Goal: Task Accomplishment & Management: Manage account settings

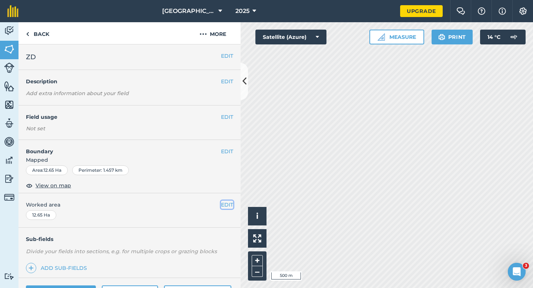
click at [225, 205] on button "EDIT" at bounding box center [227, 205] width 12 height 8
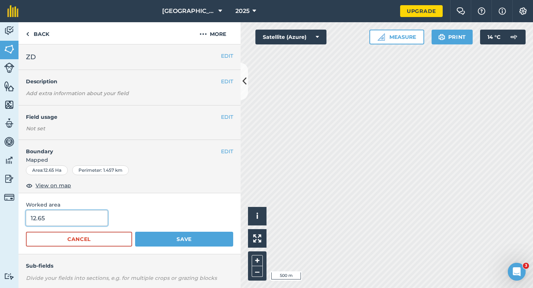
click at [57, 222] on input "12.65" at bounding box center [67, 218] width 82 height 16
type input "12.7"
click at [135, 232] on button "Save" at bounding box center [184, 239] width 98 height 15
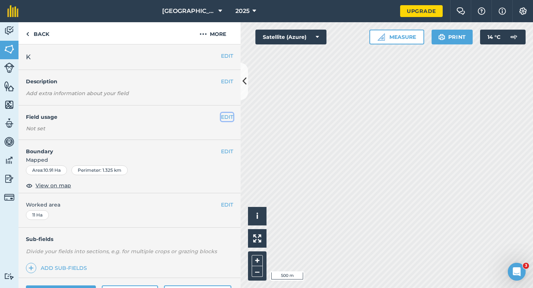
click at [226, 120] on button "EDIT" at bounding box center [227, 117] width 12 height 8
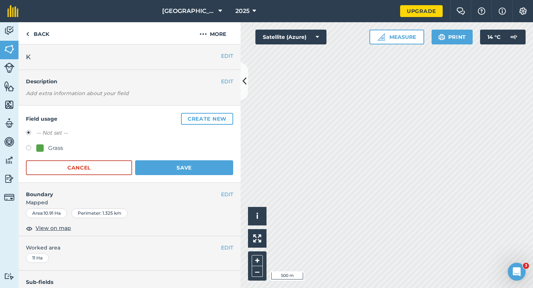
click at [226, 120] on button "Create new" at bounding box center [207, 119] width 52 height 12
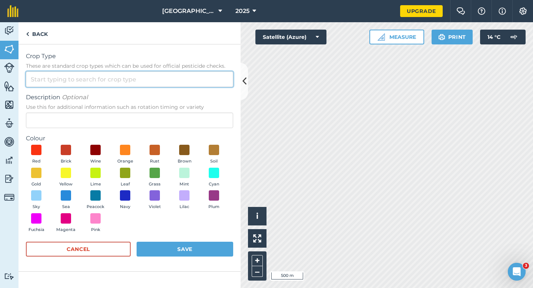
click at [191, 83] on input "Crop Type These are standard crop types which can be used for official pesticid…" at bounding box center [129, 79] width 207 height 16
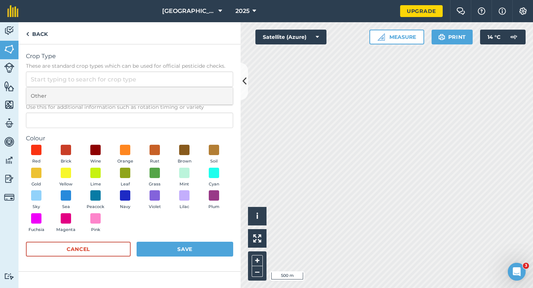
click at [191, 92] on li "Other" at bounding box center [129, 95] width 206 height 17
type input "Other"
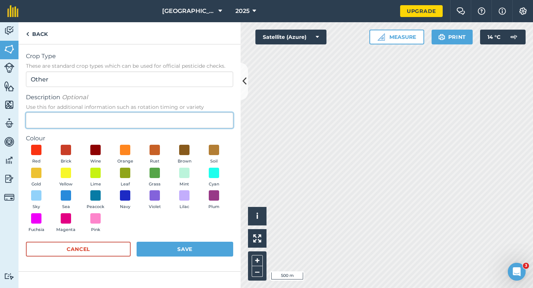
click at [191, 126] on input "Description Optional Use this for additional information such as rotation timin…" at bounding box center [129, 120] width 207 height 16
click at [31, 120] on input "radish Seed" at bounding box center [129, 120] width 207 height 16
type input "Radish Seed"
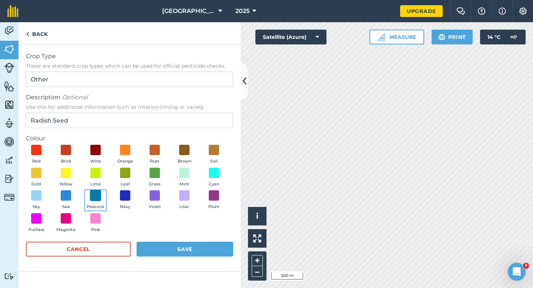
click at [98, 198] on span at bounding box center [95, 195] width 11 height 11
click at [173, 241] on form "Crop Type These are standard crop types which can be used for official pesticid…" at bounding box center [129, 158] width 207 height 212
click at [174, 252] on button "Save" at bounding box center [185, 249] width 97 height 15
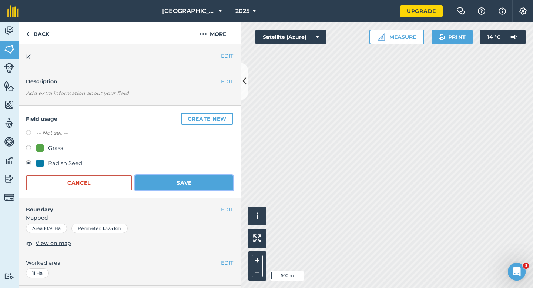
click at [207, 184] on button "Save" at bounding box center [184, 182] width 98 height 15
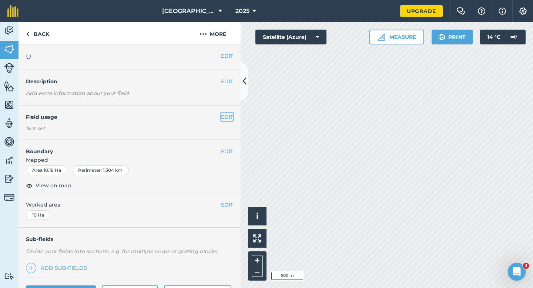
click at [224, 116] on button "EDIT" at bounding box center [227, 117] width 12 height 8
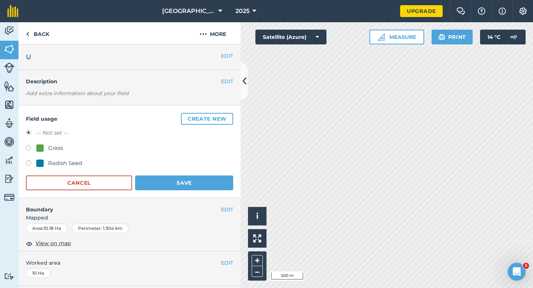
click at [35, 168] on div "Radish Seed" at bounding box center [129, 164] width 207 height 11
click at [35, 163] on label at bounding box center [31, 163] width 10 height 7
radio input "true"
radio input "false"
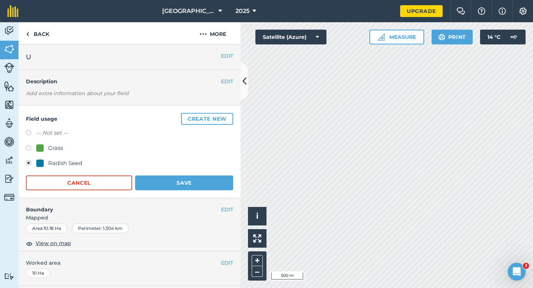
click at [215, 170] on form "-- Not set -- Grass Radish Seed Cancel Save" at bounding box center [129, 159] width 207 height 62
click at [215, 180] on button "Save" at bounding box center [184, 182] width 98 height 15
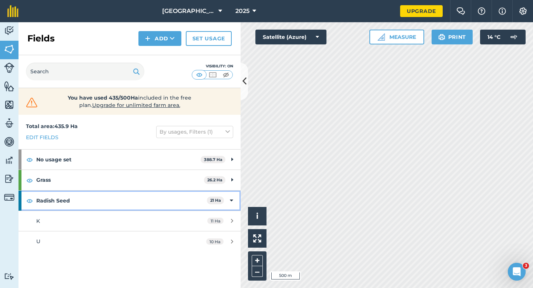
click at [230, 201] on icon at bounding box center [231, 200] width 3 height 8
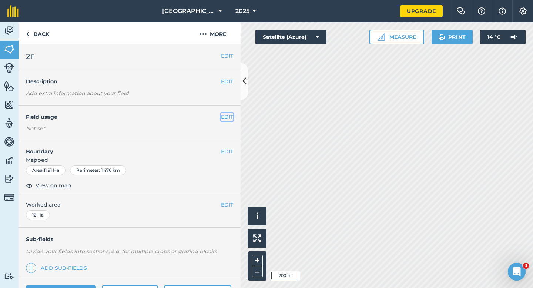
click at [222, 114] on button "EDIT" at bounding box center [227, 117] width 12 height 8
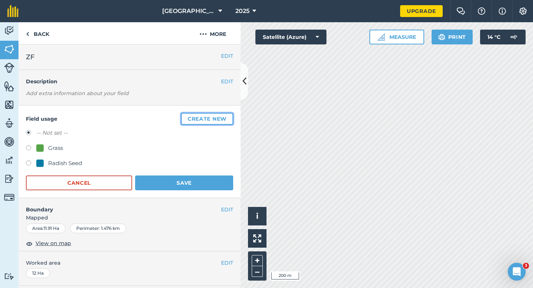
click at [222, 114] on button "Create new" at bounding box center [207, 119] width 52 height 12
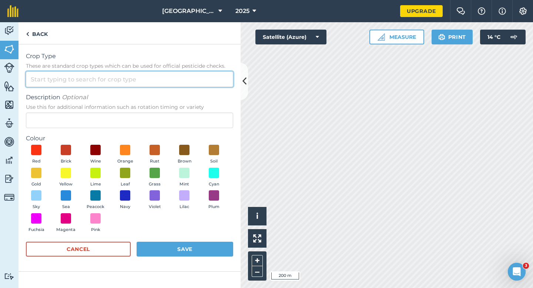
click at [201, 82] on input "Crop Type These are standard crop types which can be used for official pesticid…" at bounding box center [129, 79] width 207 height 16
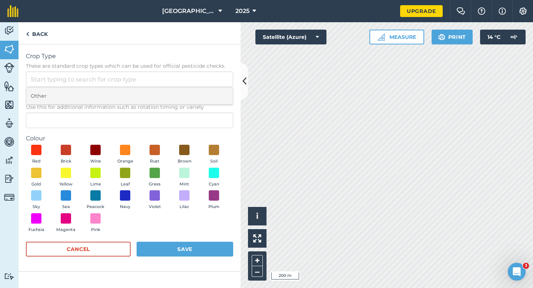
click at [201, 91] on li "Other" at bounding box center [129, 95] width 206 height 17
type input "Other"
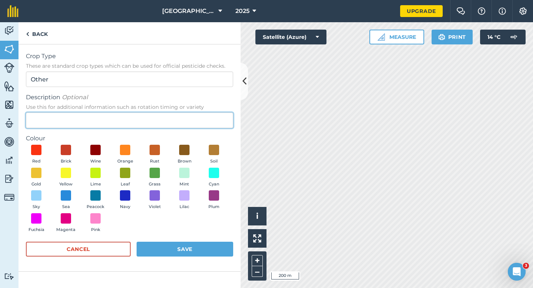
click at [197, 118] on input "Description Optional Use this for additional information such as rotation timin…" at bounding box center [129, 120] width 207 height 16
type input "Wheat"
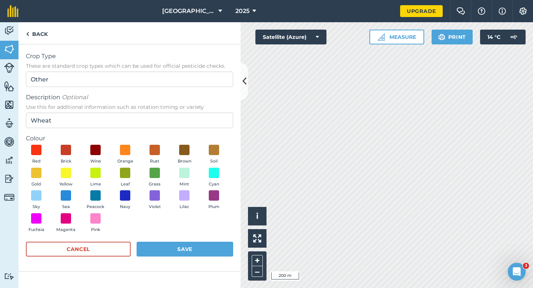
click at [47, 169] on div "Red Brick Wine Orange Rust Brown Soil Gold Yellow Lime Leaf Grass Mint Cyan Sky…" at bounding box center [129, 190] width 207 height 91
click at [41, 173] on span at bounding box center [36, 172] width 11 height 11
click at [166, 250] on button "Save" at bounding box center [185, 249] width 97 height 15
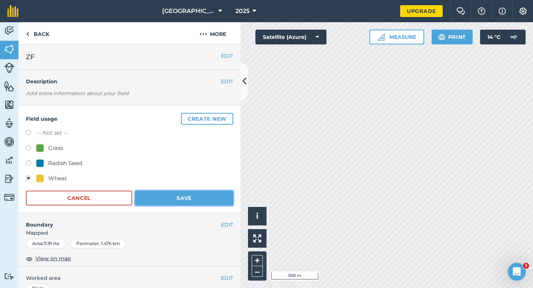
click at [203, 191] on button "Save" at bounding box center [184, 198] width 98 height 15
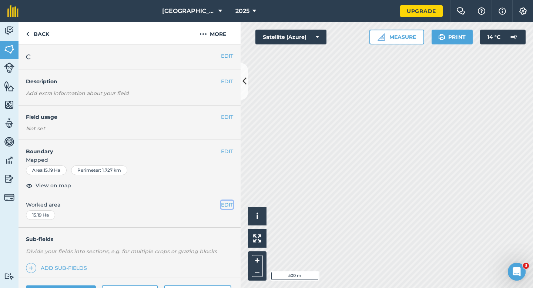
click at [230, 205] on button "EDIT" at bounding box center [227, 205] width 12 height 8
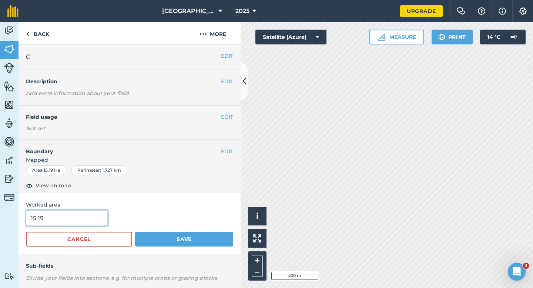
click at [95, 222] on input "15.19" at bounding box center [67, 218] width 82 height 16
type input "15"
click at [135, 232] on button "Save" at bounding box center [184, 239] width 98 height 15
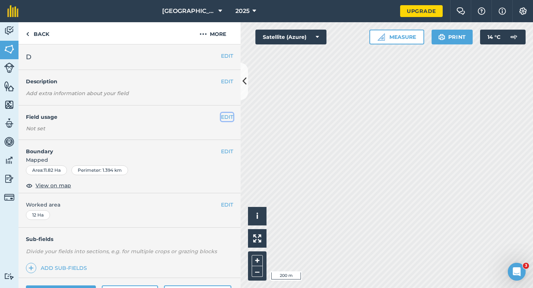
click at [225, 118] on button "EDIT" at bounding box center [227, 117] width 12 height 8
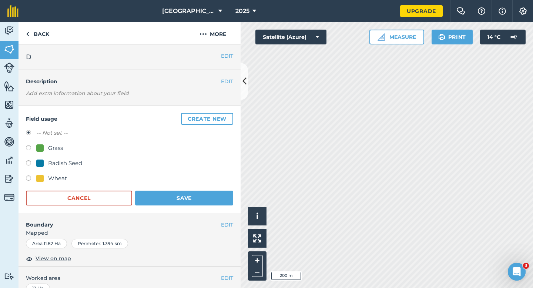
click at [47, 174] on div "-- Not set -- Grass Radish Seed Wheat" at bounding box center [129, 156] width 207 height 56
click at [73, 180] on div "Wheat" at bounding box center [129, 179] width 207 height 11
click at [64, 179] on div "Wheat" at bounding box center [57, 178] width 19 height 9
radio input "true"
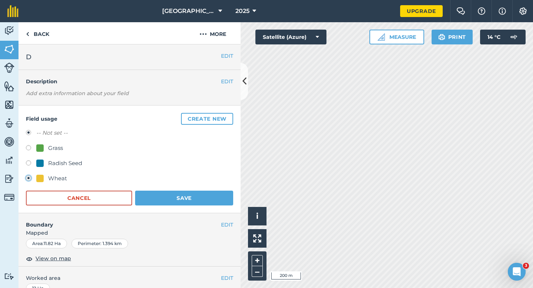
radio input "false"
click at [154, 191] on button "Save" at bounding box center [184, 198] width 98 height 15
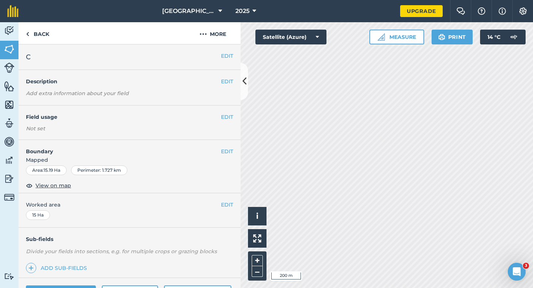
click at [229, 127] on div "Not set" at bounding box center [129, 128] width 207 height 7
click at [229, 117] on button "EDIT" at bounding box center [227, 117] width 12 height 8
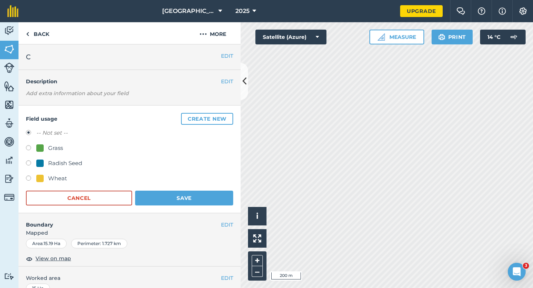
click at [61, 177] on div "Wheat" at bounding box center [57, 178] width 19 height 9
radio input "true"
radio input "false"
click at [173, 205] on button "Save" at bounding box center [184, 198] width 98 height 15
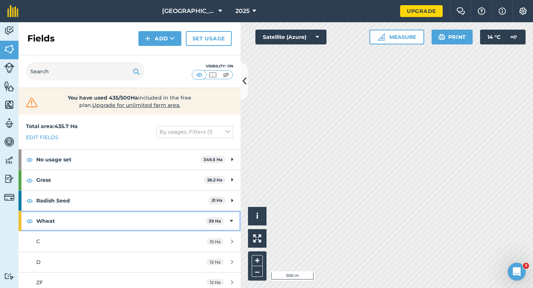
click at [227, 224] on div "Wheat 39 Ha" at bounding box center [130, 221] width 222 height 20
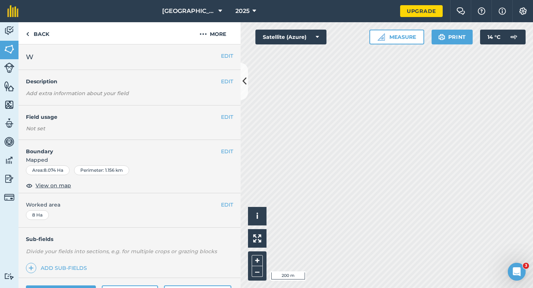
click at [224, 111] on div "EDIT Field usage Not set" at bounding box center [130, 122] width 222 height 34
click at [224, 112] on div "EDIT Field usage Not set" at bounding box center [130, 122] width 222 height 34
click at [223, 113] on button "EDIT" at bounding box center [227, 117] width 12 height 8
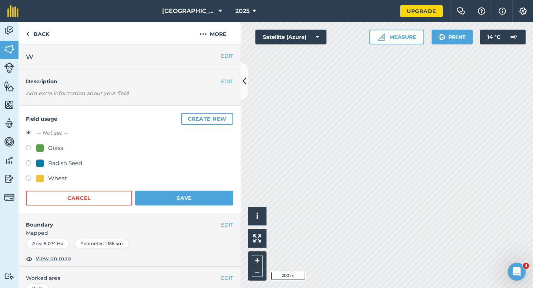
click at [61, 182] on div "Wheat" at bounding box center [57, 178] width 19 height 9
radio input "true"
radio input "false"
click at [162, 186] on form "-- Not set -- Grass Radish Seed Wheat Cancel Save" at bounding box center [129, 166] width 207 height 77
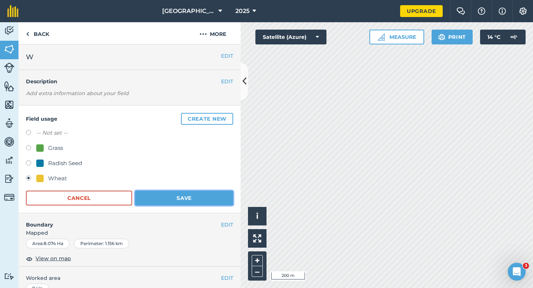
click at [161, 194] on button "Save" at bounding box center [184, 198] width 98 height 15
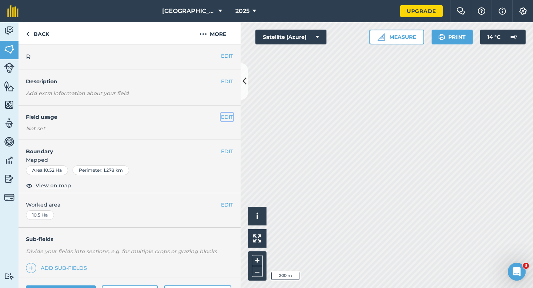
click at [229, 116] on button "EDIT" at bounding box center [227, 117] width 12 height 8
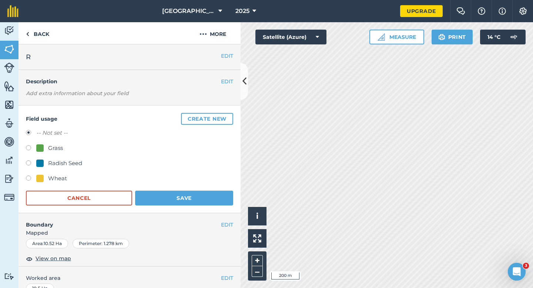
click at [59, 175] on div "Wheat" at bounding box center [57, 178] width 19 height 9
radio input "true"
radio input "false"
click at [181, 195] on button "Save" at bounding box center [184, 198] width 98 height 15
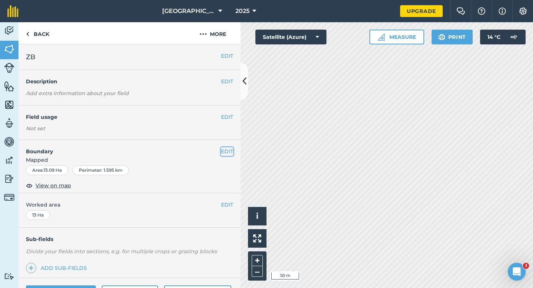
click at [227, 148] on button "EDIT" at bounding box center [227, 151] width 12 height 8
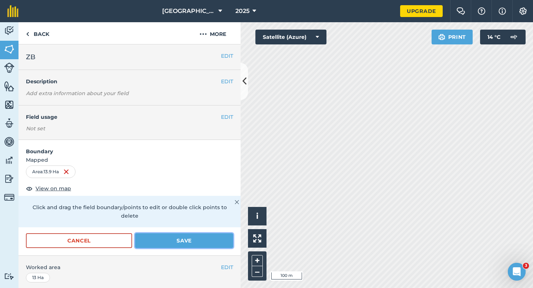
click at [225, 239] on button "Save" at bounding box center [184, 240] width 98 height 15
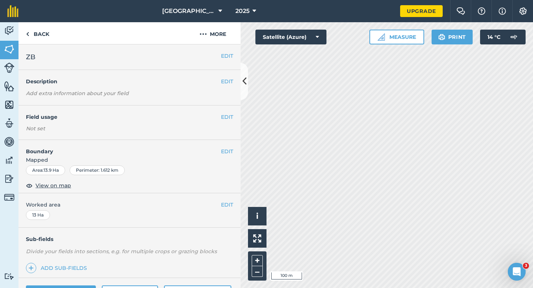
click at [225, 194] on div "EDIT Worked area 13 Ha" at bounding box center [130, 210] width 222 height 34
click at [225, 205] on button "EDIT" at bounding box center [227, 205] width 12 height 8
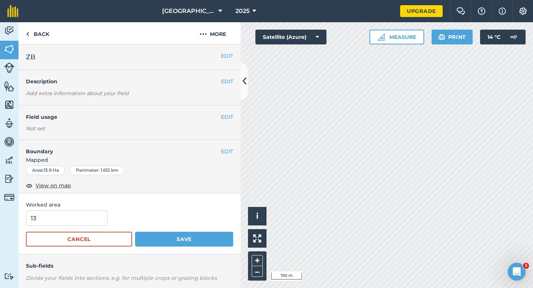
click at [109, 224] on div "13" at bounding box center [129, 218] width 207 height 16
click at [107, 224] on div "13" at bounding box center [129, 218] width 207 height 16
type input "14"
click at [100, 221] on input "14" at bounding box center [67, 218] width 82 height 16
click at [135, 232] on button "Save" at bounding box center [184, 239] width 98 height 15
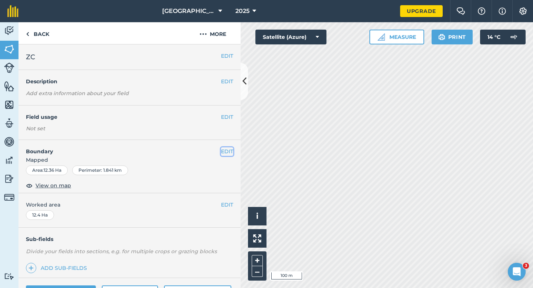
click at [227, 155] on button "EDIT" at bounding box center [227, 151] width 12 height 8
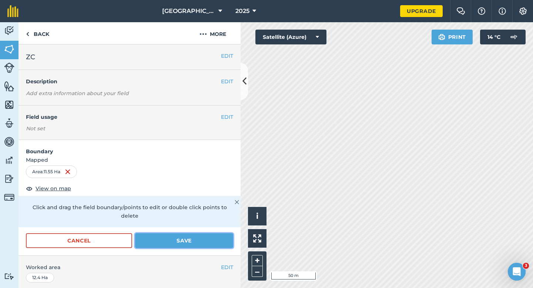
click at [229, 233] on button "Save" at bounding box center [184, 240] width 98 height 15
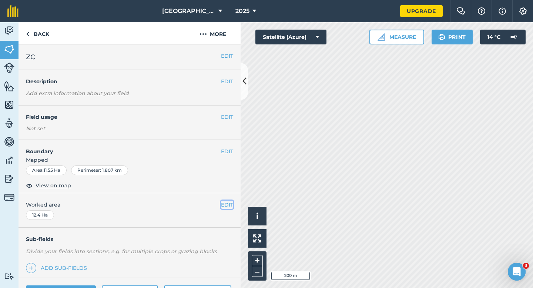
click at [231, 207] on button "EDIT" at bounding box center [227, 205] width 12 height 8
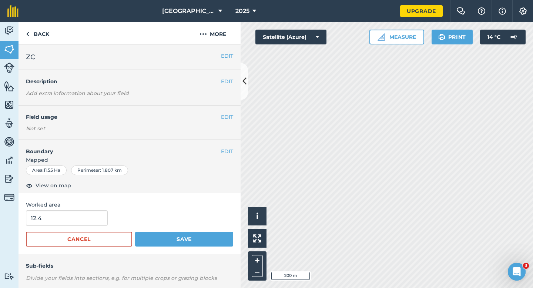
click at [104, 219] on div "12.4" at bounding box center [129, 218] width 207 height 16
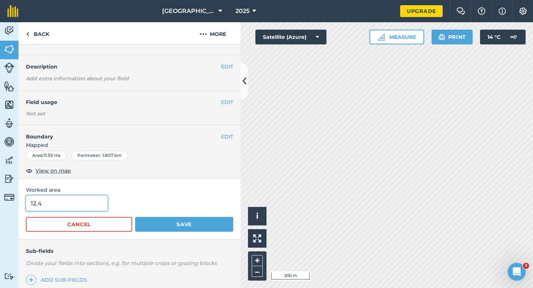
click at [86, 204] on input "12.4" at bounding box center [67, 203] width 82 height 16
type input "12"
click at [135, 217] on button "Save" at bounding box center [184, 224] width 98 height 15
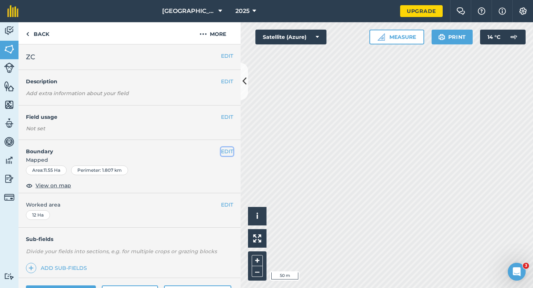
click at [231, 152] on button "EDIT" at bounding box center [227, 151] width 12 height 8
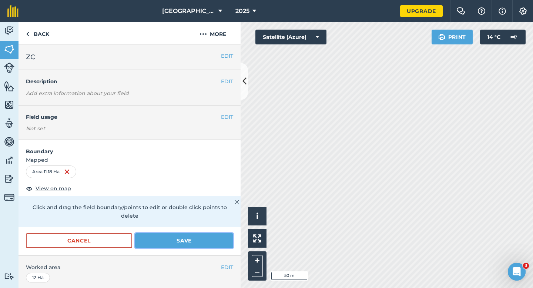
click at [212, 238] on button "Save" at bounding box center [184, 240] width 98 height 15
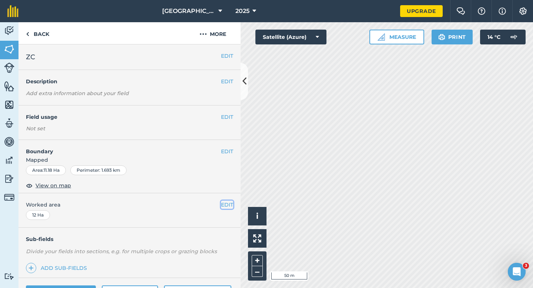
click at [230, 206] on button "EDIT" at bounding box center [227, 205] width 12 height 8
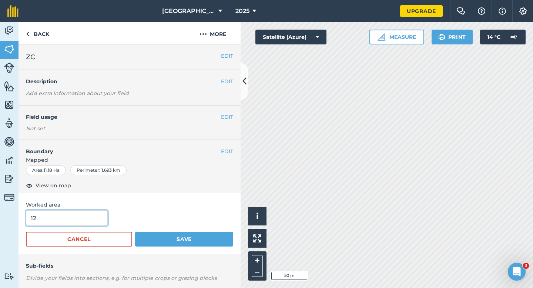
click at [84, 221] on input "12" at bounding box center [67, 218] width 82 height 16
type input "11"
click at [135, 232] on button "Save" at bounding box center [184, 239] width 98 height 15
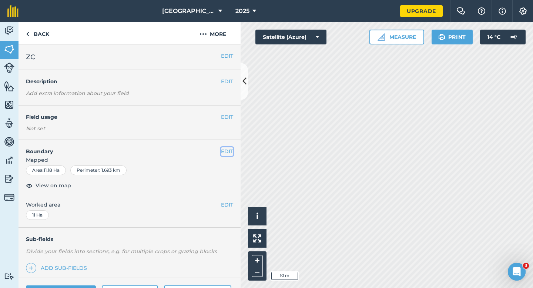
click at [229, 148] on button "EDIT" at bounding box center [227, 151] width 12 height 8
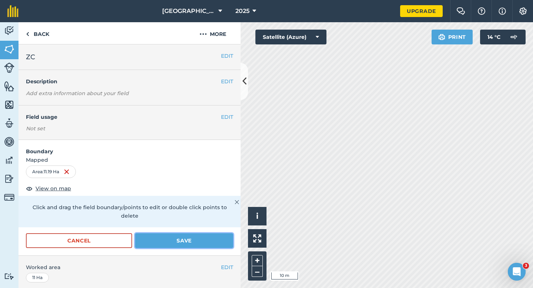
click at [220, 234] on button "Save" at bounding box center [184, 240] width 98 height 15
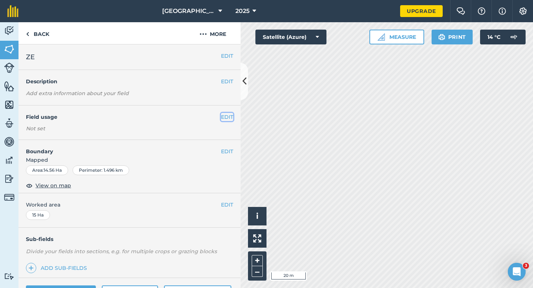
click at [224, 120] on button "EDIT" at bounding box center [227, 117] width 12 height 8
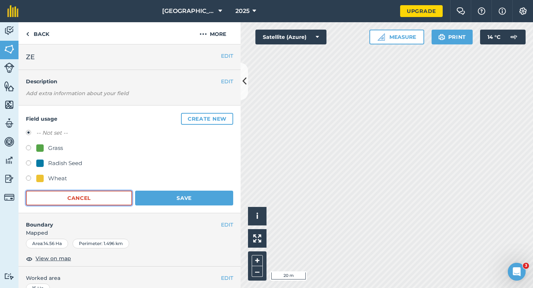
click at [110, 202] on button "Cancel" at bounding box center [79, 198] width 106 height 15
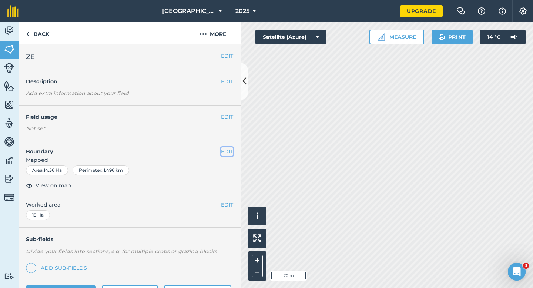
click at [230, 153] on button "EDIT" at bounding box center [227, 151] width 12 height 8
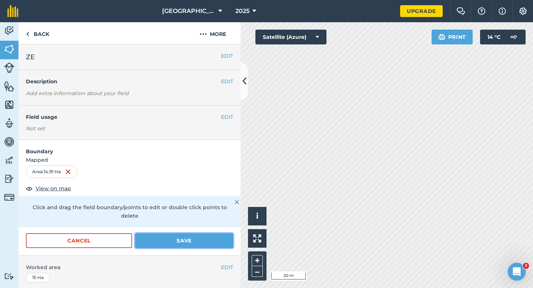
click at [208, 233] on button "Save" at bounding box center [184, 240] width 98 height 15
